Goal: Transaction & Acquisition: Download file/media

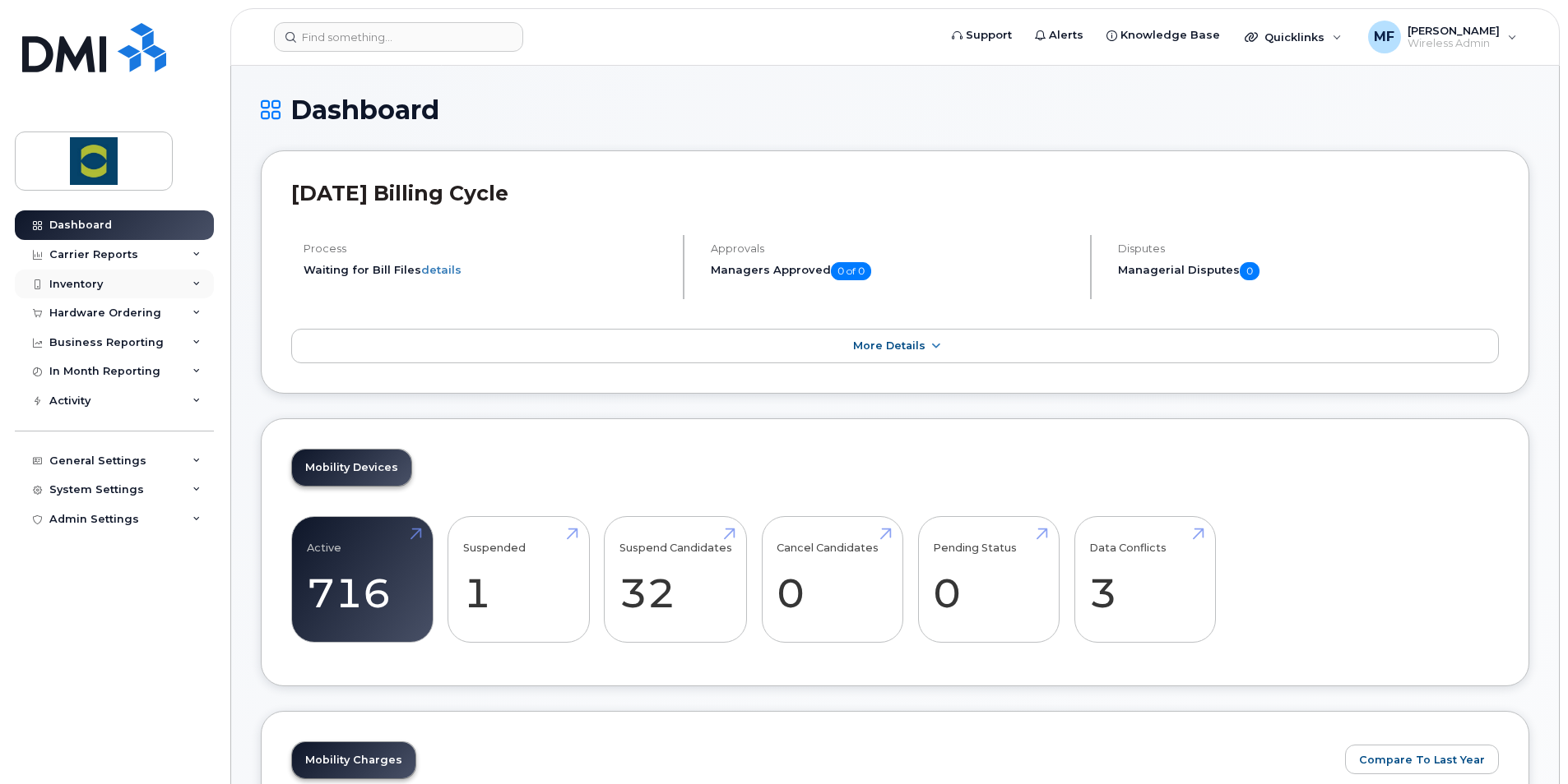
click at [105, 271] on div "Inventory" at bounding box center [114, 284] width 199 height 30
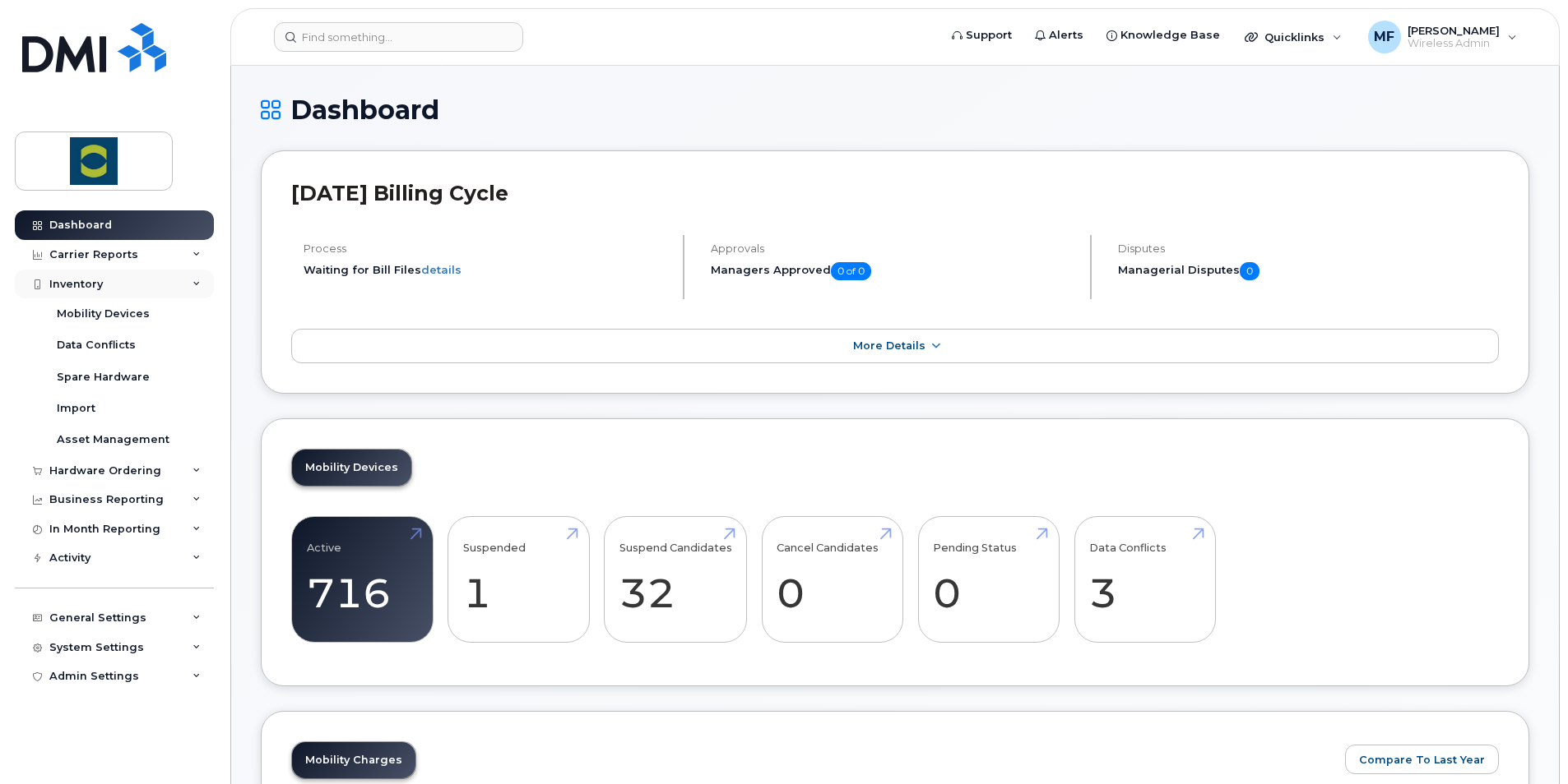
click at [189, 283] on div "Inventory" at bounding box center [114, 284] width 199 height 30
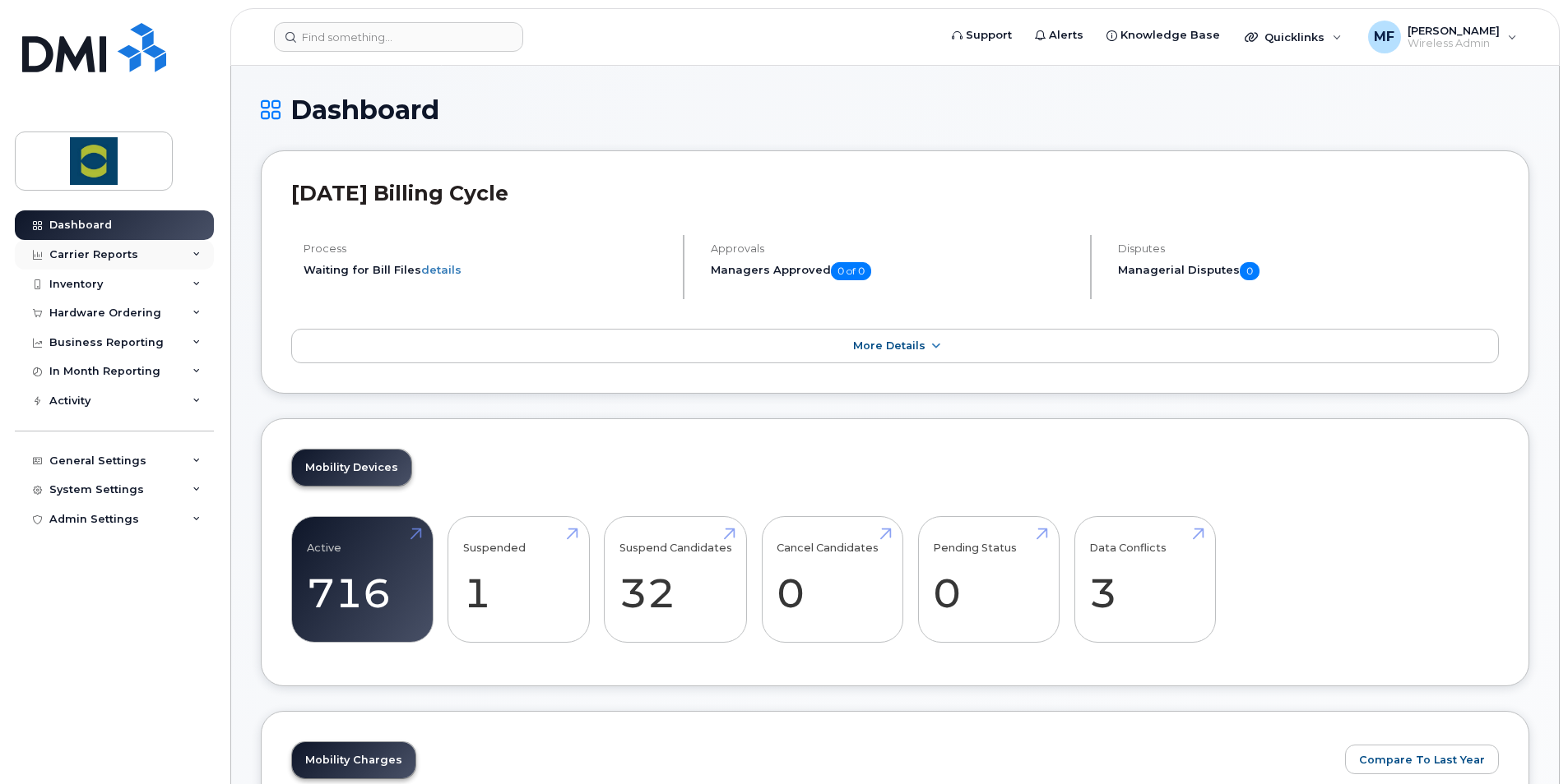
click at [192, 254] on icon at bounding box center [196, 254] width 8 height 8
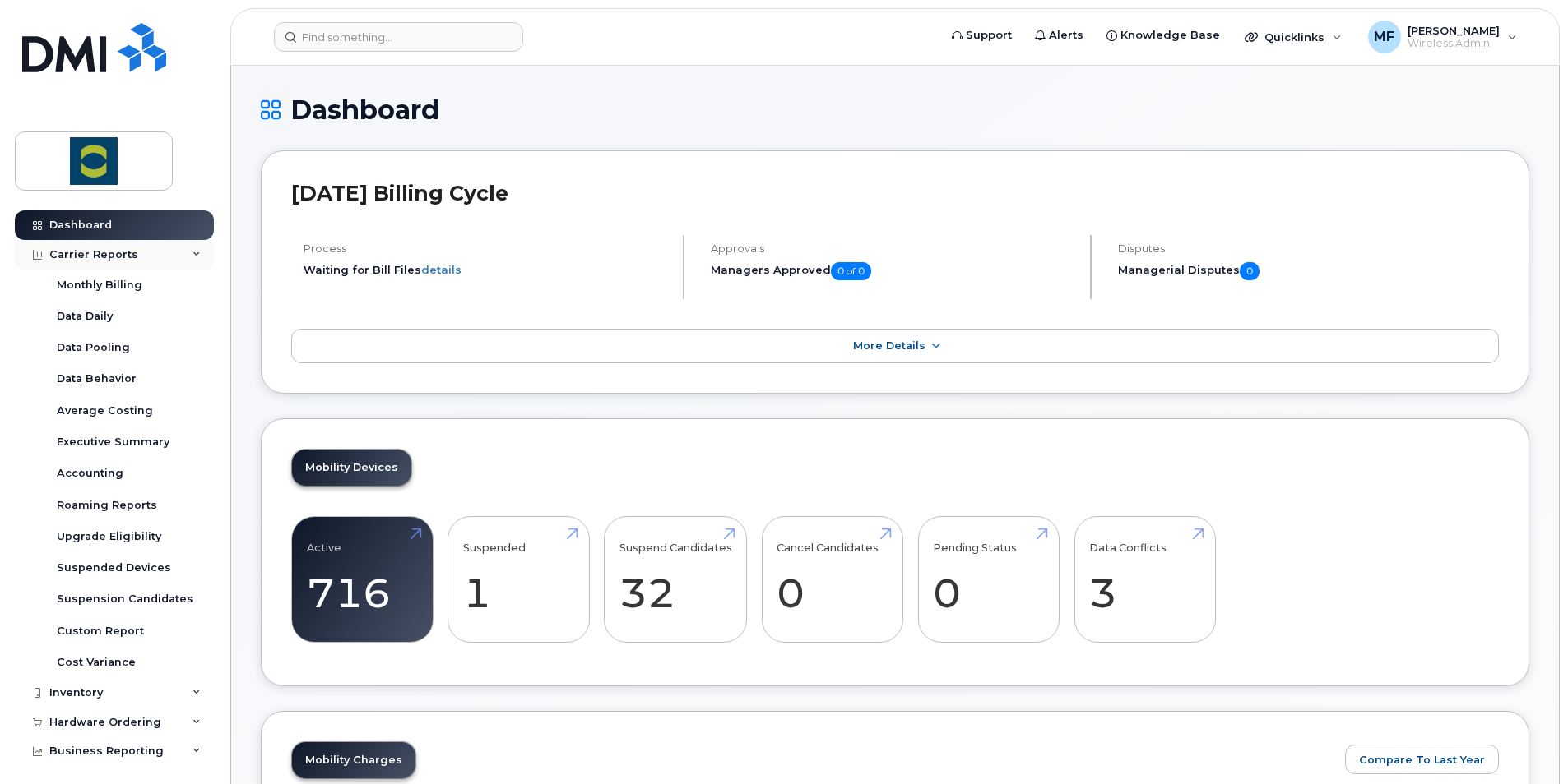
click at [192, 254] on icon at bounding box center [196, 254] width 8 height 8
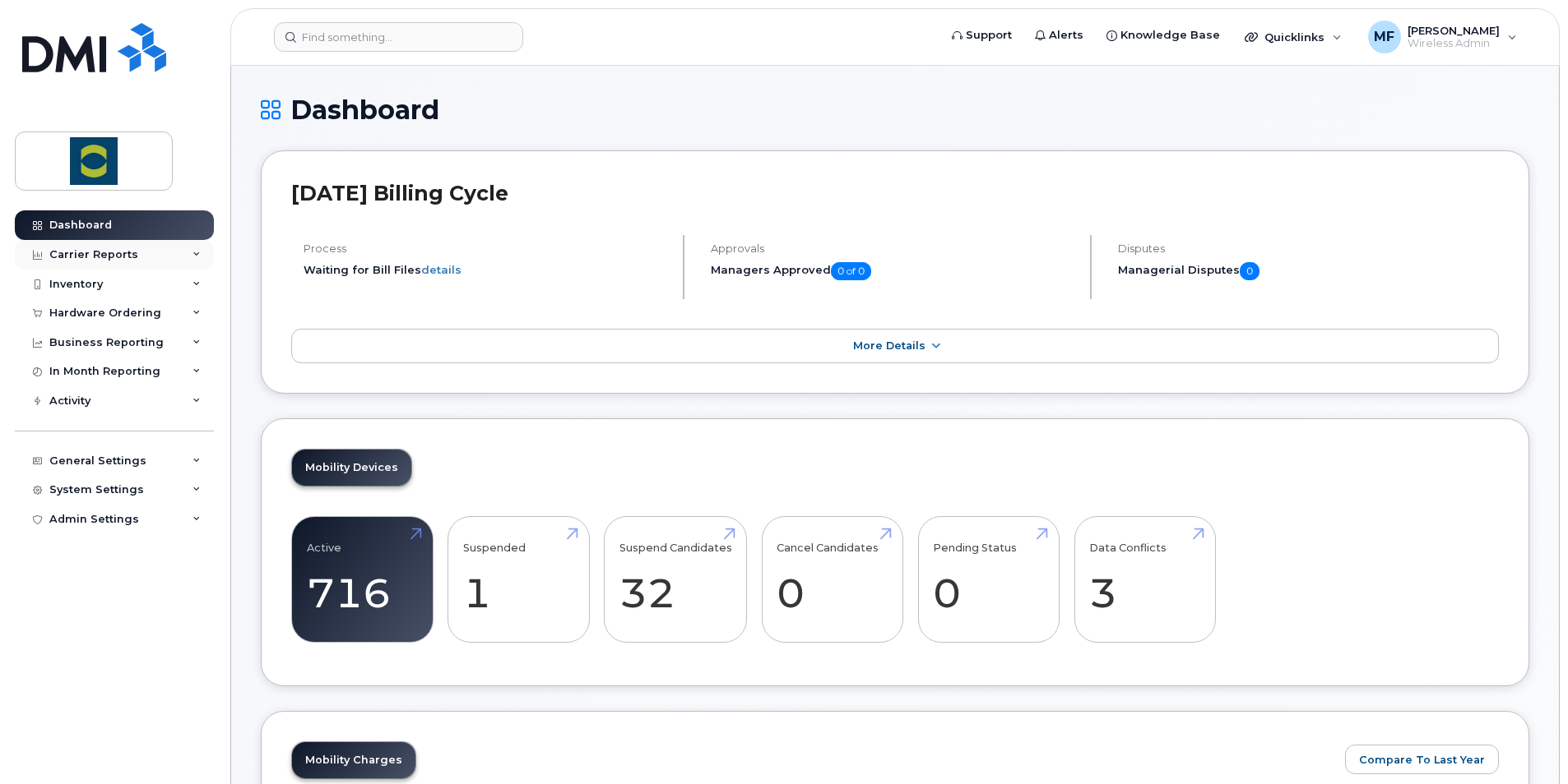
click at [192, 255] on icon at bounding box center [196, 254] width 8 height 8
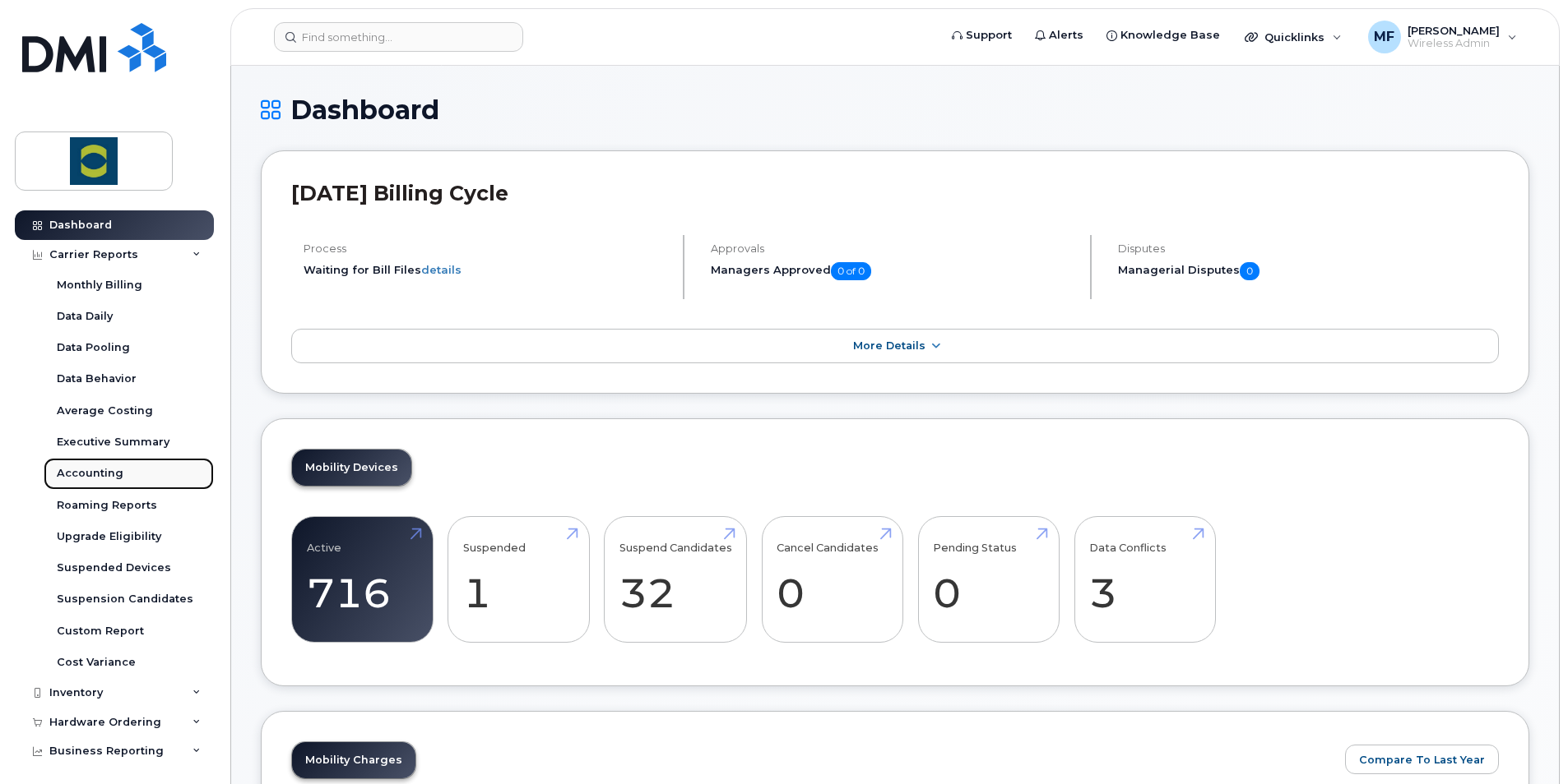
click at [95, 463] on link "Accounting" at bounding box center [128, 474] width 170 height 31
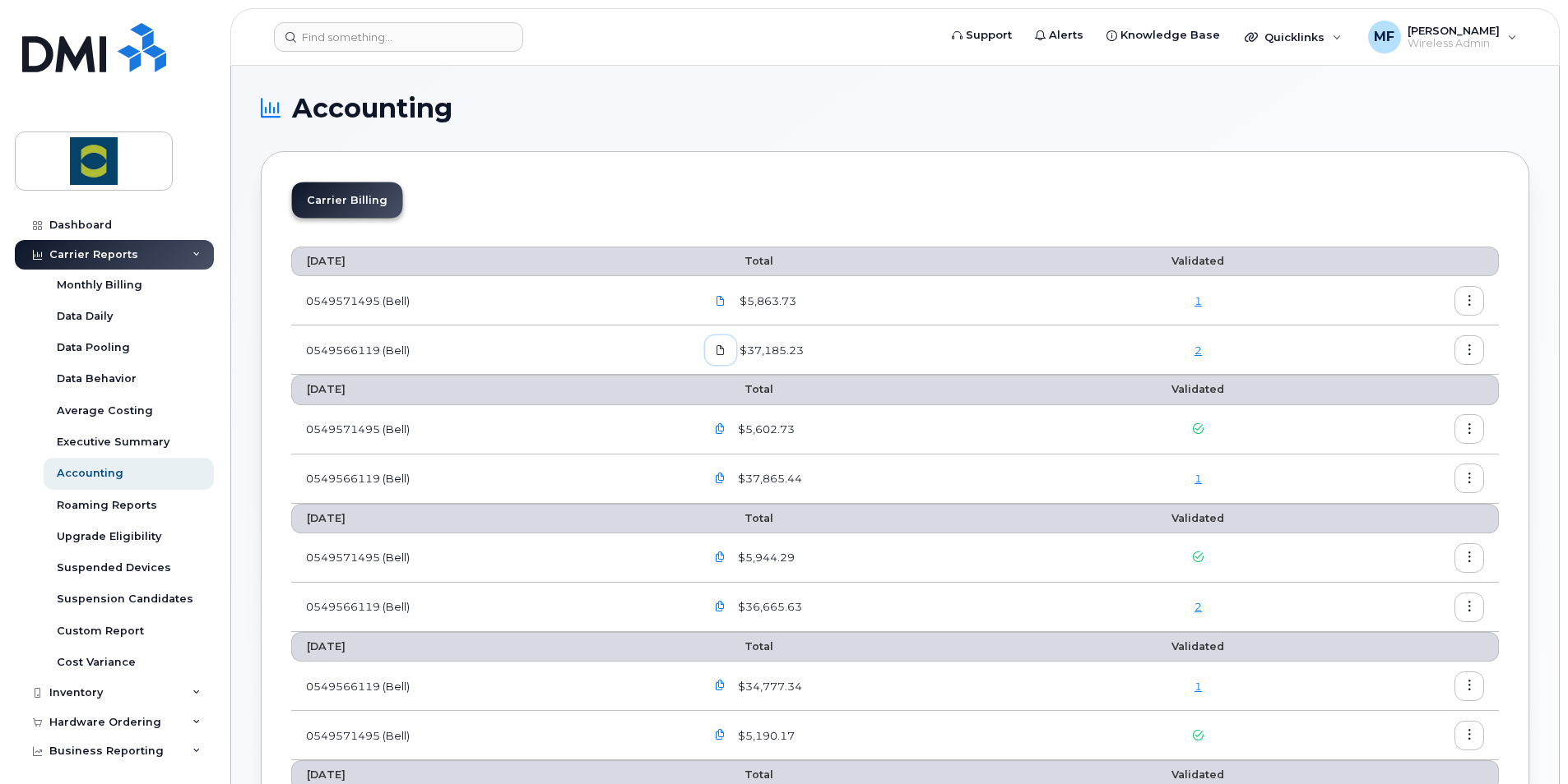
click at [721, 347] on icon at bounding box center [720, 350] width 10 height 10
click at [725, 298] on icon at bounding box center [720, 301] width 10 height 10
click at [1464, 294] on button "button" at bounding box center [1469, 301] width 30 height 30
click at [1402, 372] on span "Download" at bounding box center [1394, 367] width 64 height 15
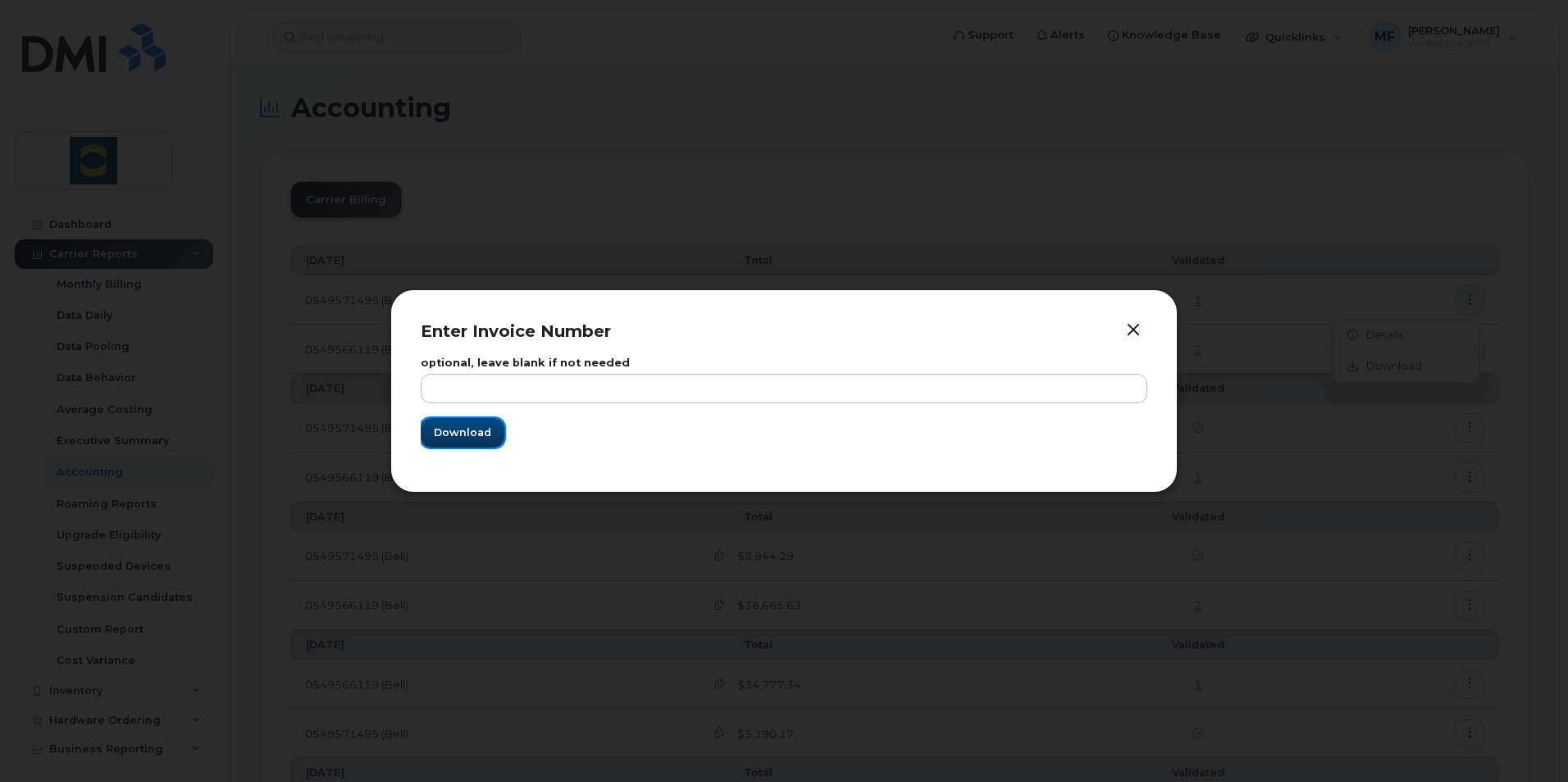
click at [467, 438] on span "Download" at bounding box center [462, 433] width 57 height 15
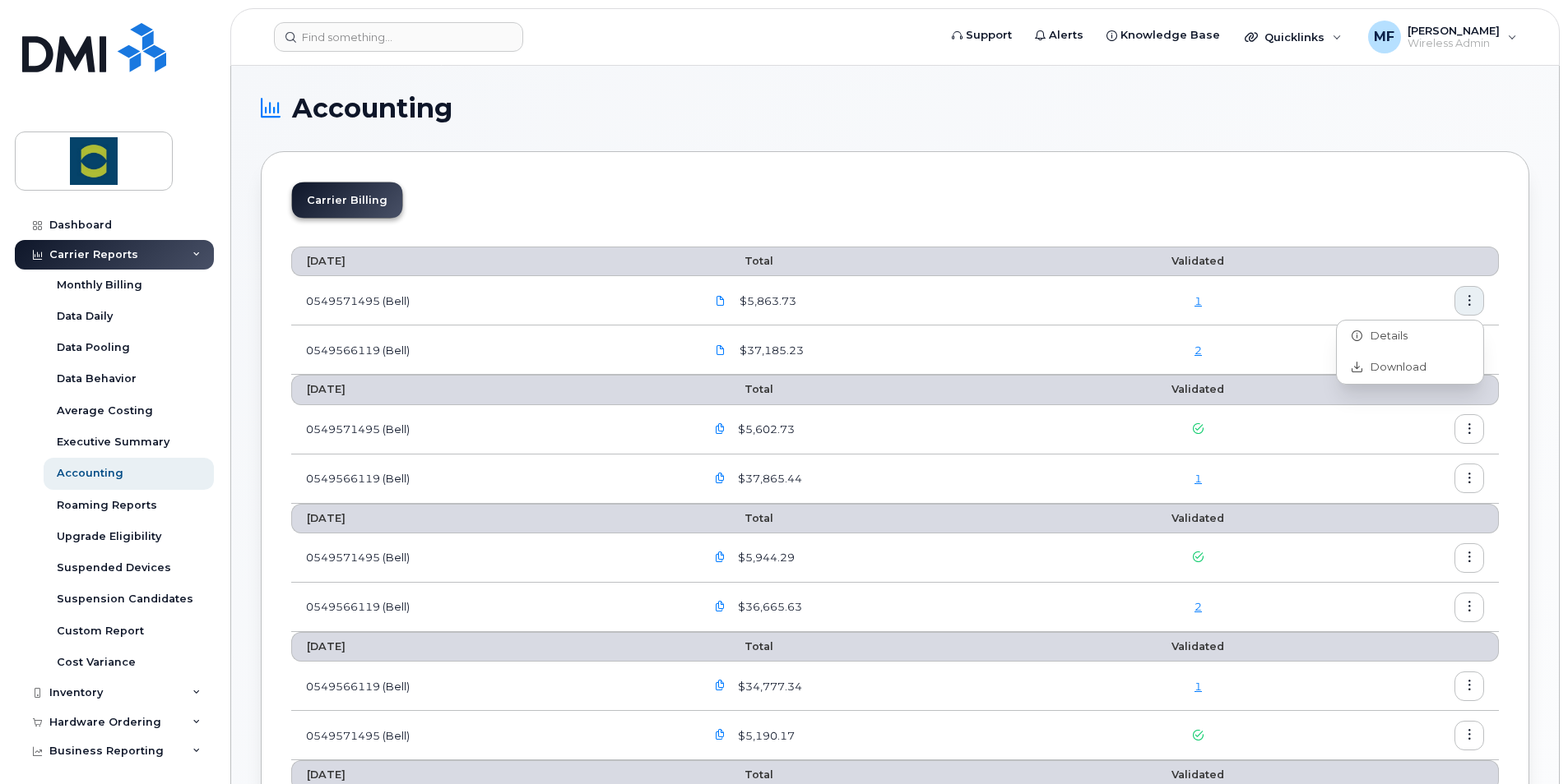
click at [1226, 349] on div "2" at bounding box center [1199, 350] width 217 height 16
click at [1464, 351] on icon "button" at bounding box center [1469, 350] width 11 height 11
click at [1395, 413] on span "Download" at bounding box center [1394, 416] width 64 height 15
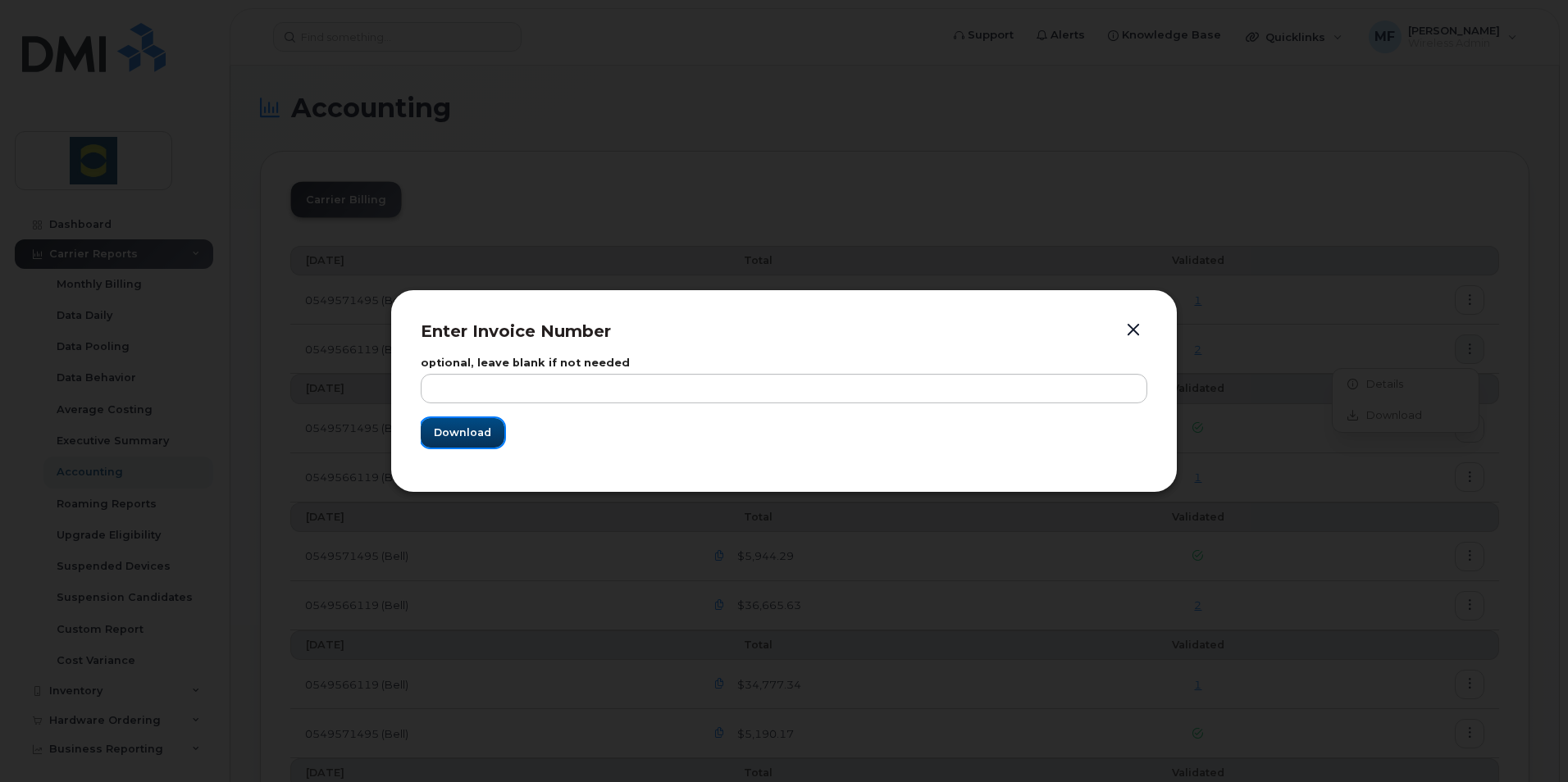
click at [471, 433] on span "Download" at bounding box center [462, 433] width 57 height 15
